Goal: Entertainment & Leisure: Consume media (video, audio)

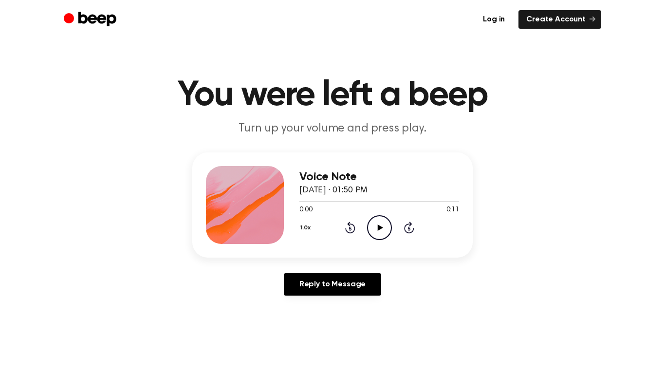
click at [369, 224] on icon "Play Audio" at bounding box center [379, 227] width 25 height 25
click at [378, 228] on icon at bounding box center [379, 227] width 5 height 6
click at [307, 226] on button "1.0x" at bounding box center [306, 227] width 15 height 17
click at [322, 267] on li "0.8x" at bounding box center [317, 268] width 37 height 18
click at [307, 226] on button "0.8x" at bounding box center [307, 227] width 17 height 17
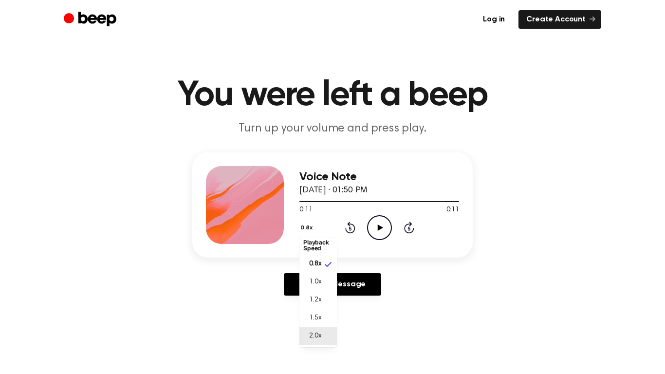
click at [324, 332] on li "2.0x" at bounding box center [317, 336] width 37 height 18
click at [372, 226] on icon "Play Audio" at bounding box center [379, 227] width 25 height 25
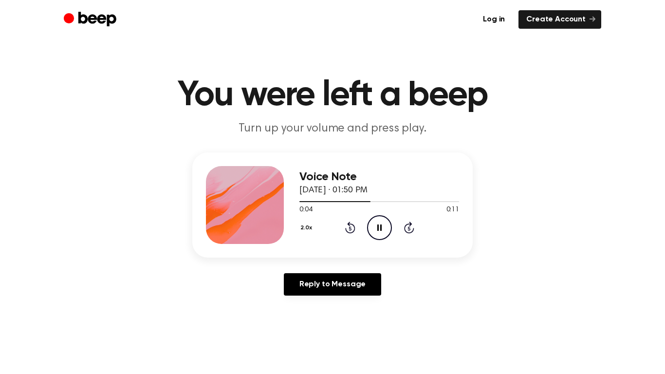
click at [301, 222] on button "2.0x" at bounding box center [307, 227] width 17 height 17
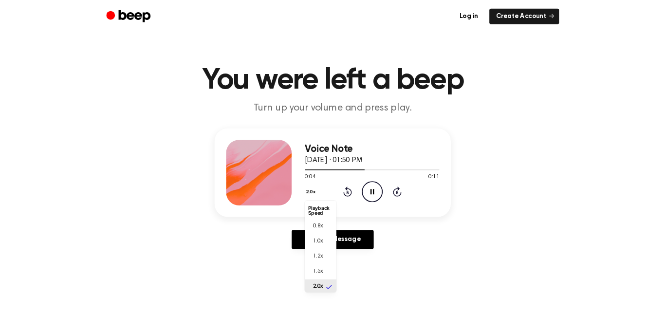
scroll to position [2, 0]
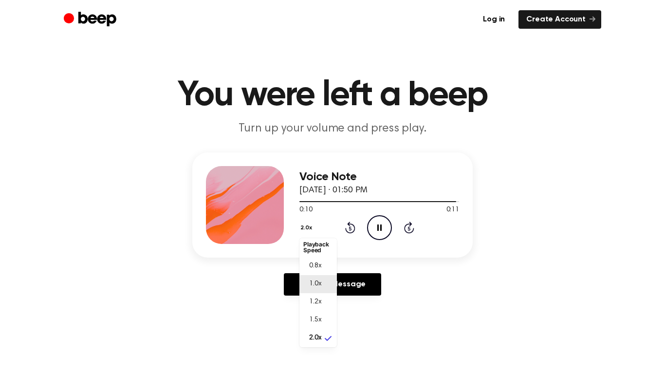
click at [325, 279] on li "1.0x" at bounding box center [317, 284] width 37 height 18
click at [376, 227] on icon "Play Audio" at bounding box center [379, 227] width 25 height 25
click at [376, 227] on icon "Pause Audio" at bounding box center [379, 227] width 25 height 25
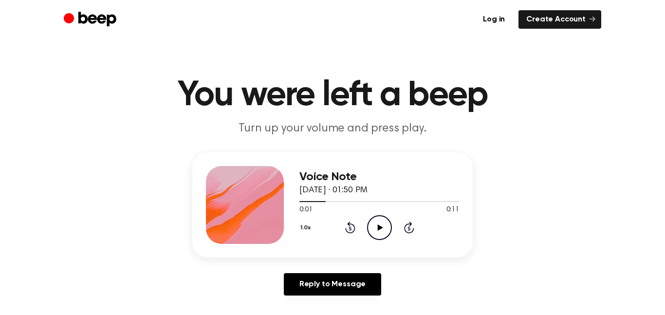
click at [383, 225] on icon "Play Audio" at bounding box center [379, 227] width 25 height 25
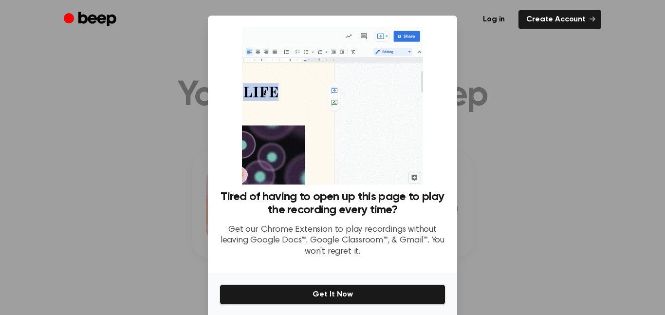
click at [516, 201] on div at bounding box center [332, 157] width 665 height 315
click at [607, 68] on div at bounding box center [332, 157] width 665 height 315
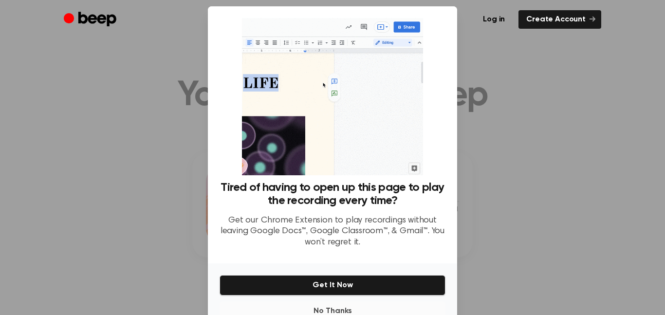
scroll to position [37, 0]
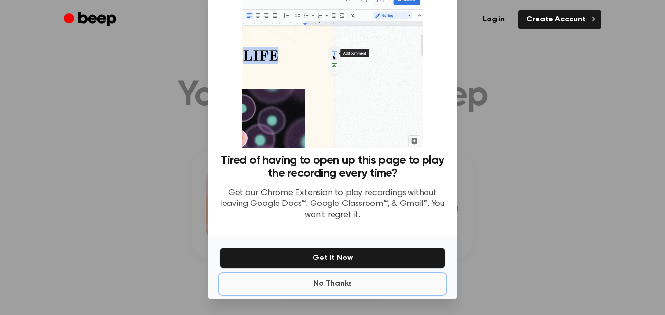
click at [339, 284] on button "No Thanks" at bounding box center [332, 283] width 226 height 19
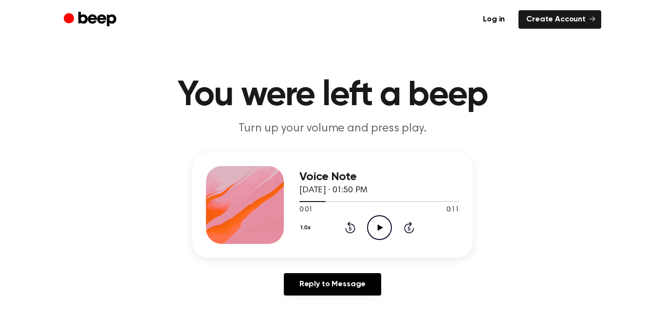
click at [380, 225] on icon "Play Audio" at bounding box center [379, 227] width 25 height 25
click at [350, 224] on icon "Rewind 5 seconds" at bounding box center [350, 227] width 11 height 13
click at [377, 227] on icon "Play Audio" at bounding box center [379, 227] width 25 height 25
click at [301, 224] on button "1.0x" at bounding box center [306, 227] width 15 height 17
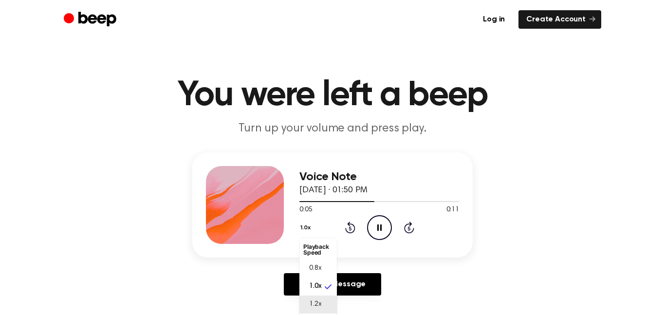
click at [320, 305] on span "1.2x" at bounding box center [315, 304] width 12 height 10
click at [320, 305] on main "You were left a beep Turn up your volume and press play. Voice Note August 14, …" at bounding box center [332, 300] width 665 height 600
click at [302, 231] on button "1.2x" at bounding box center [306, 227] width 15 height 17
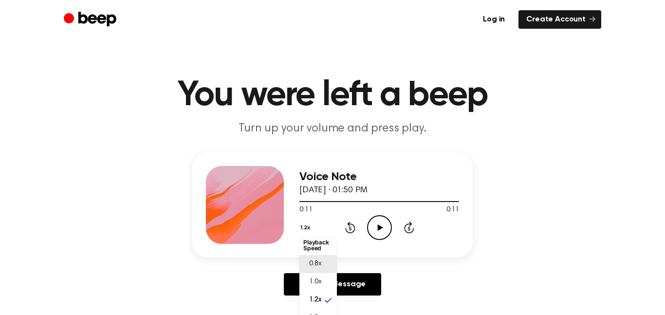
click at [328, 265] on li "0.8x" at bounding box center [317, 264] width 37 height 18
click at [379, 229] on icon at bounding box center [379, 227] width 5 height 6
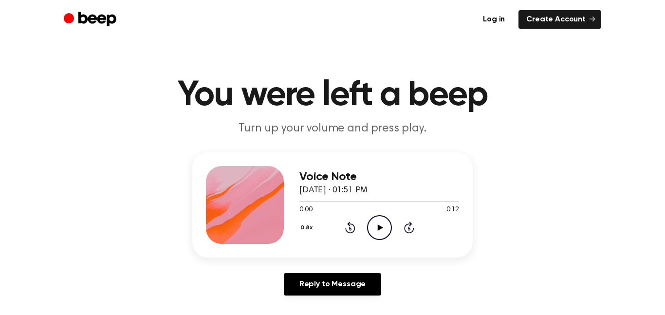
click at [381, 224] on icon "Play Audio" at bounding box center [379, 227] width 25 height 25
